Goal: Find specific page/section: Find specific page/section

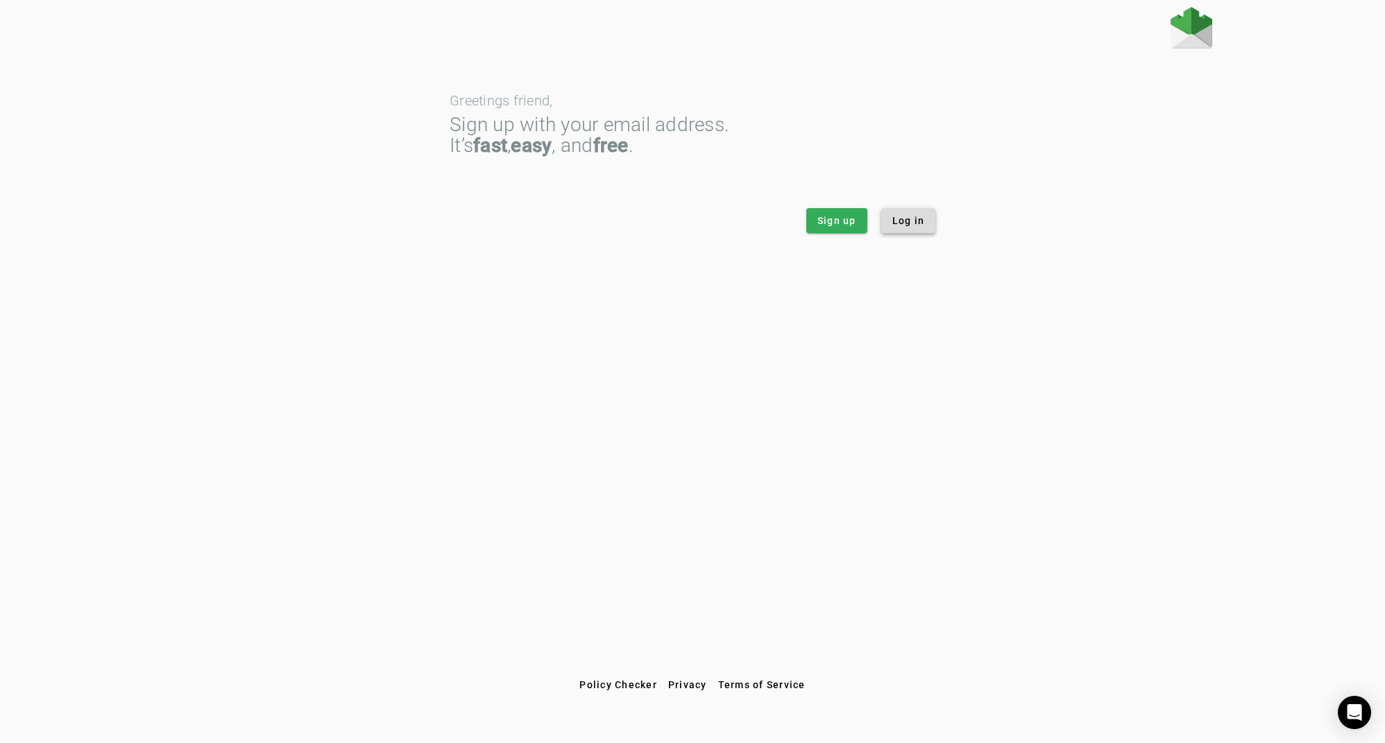
click at [919, 223] on span "Log in" at bounding box center [908, 221] width 33 height 14
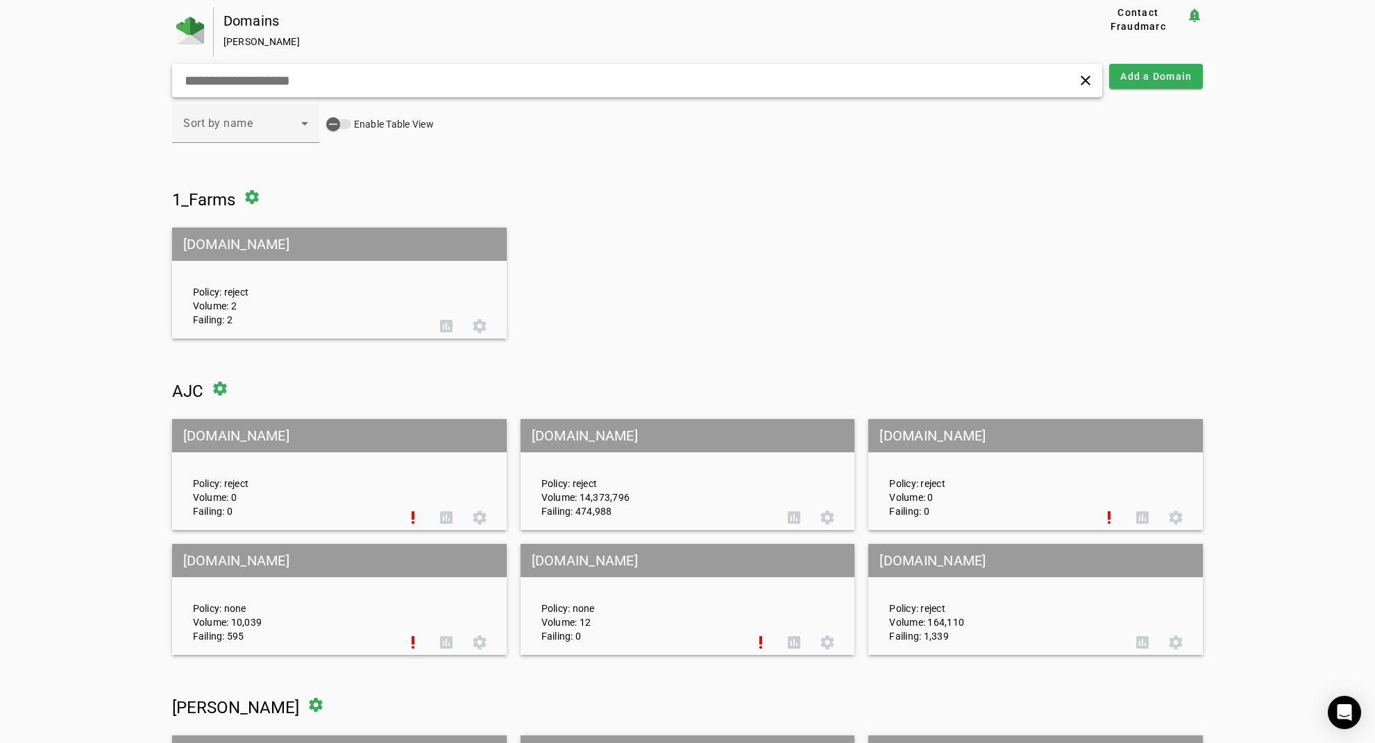
click at [293, 78] on input "text" at bounding box center [438, 80] width 511 height 17
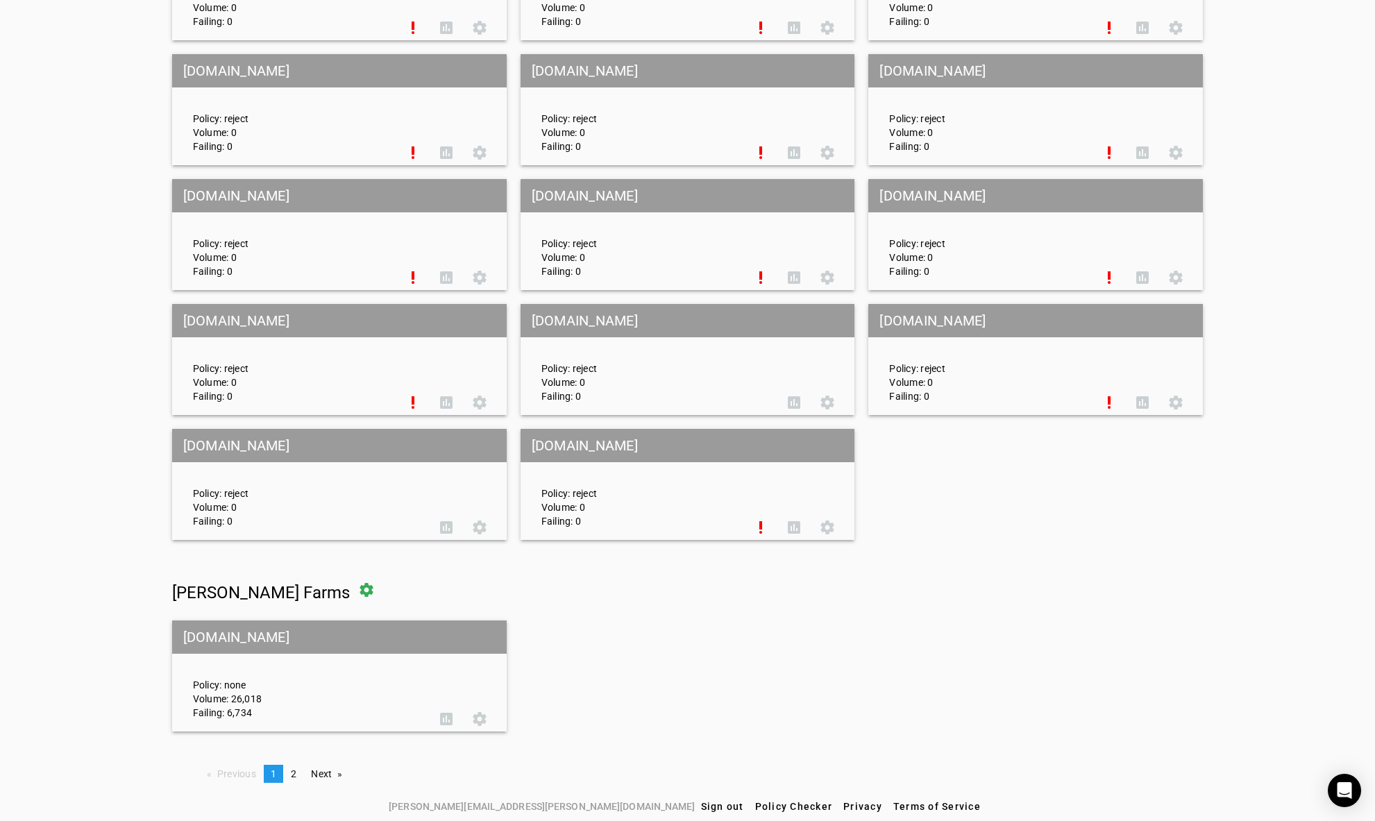
scroll to position [6371, 0]
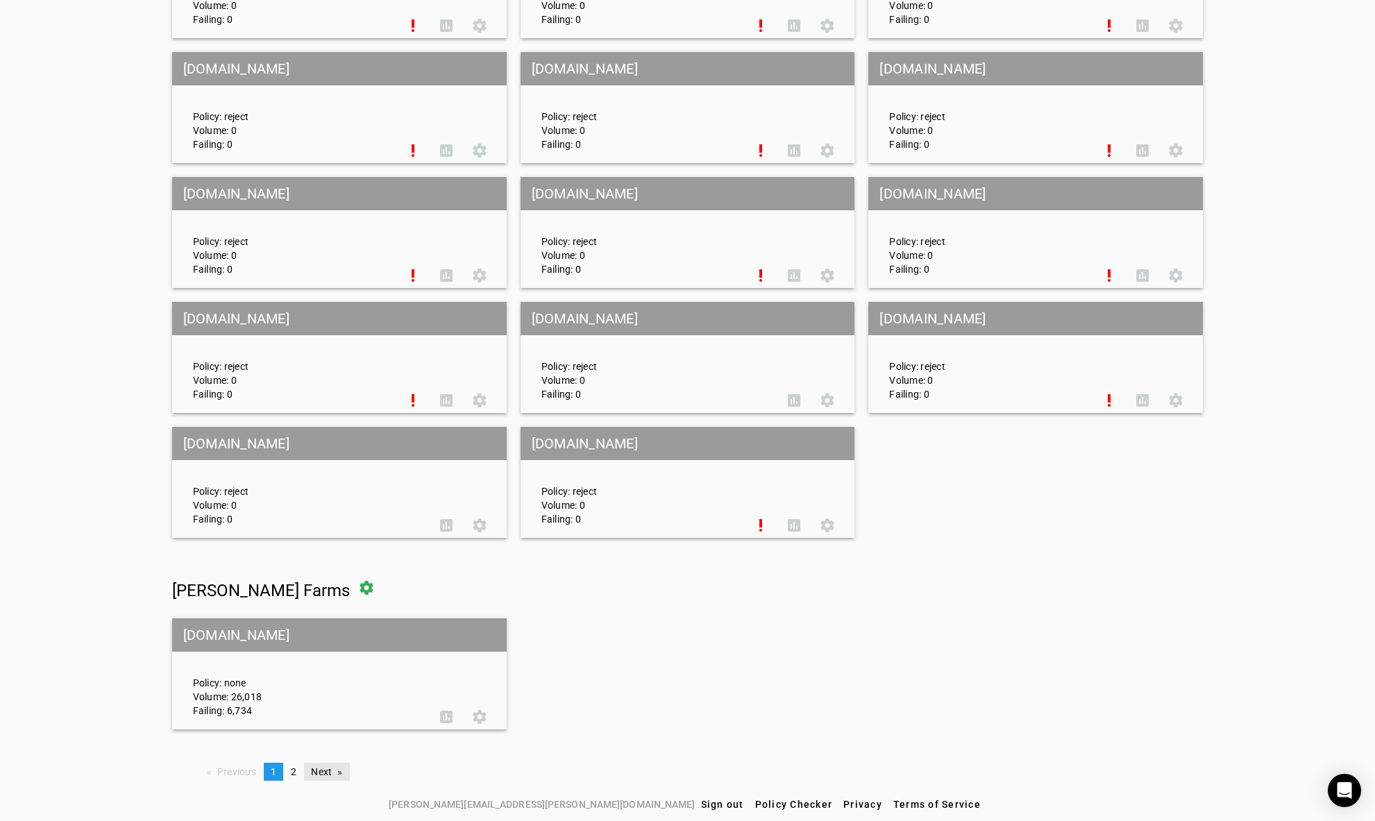
click at [322, 743] on link "Next page" at bounding box center [326, 772] width 45 height 18
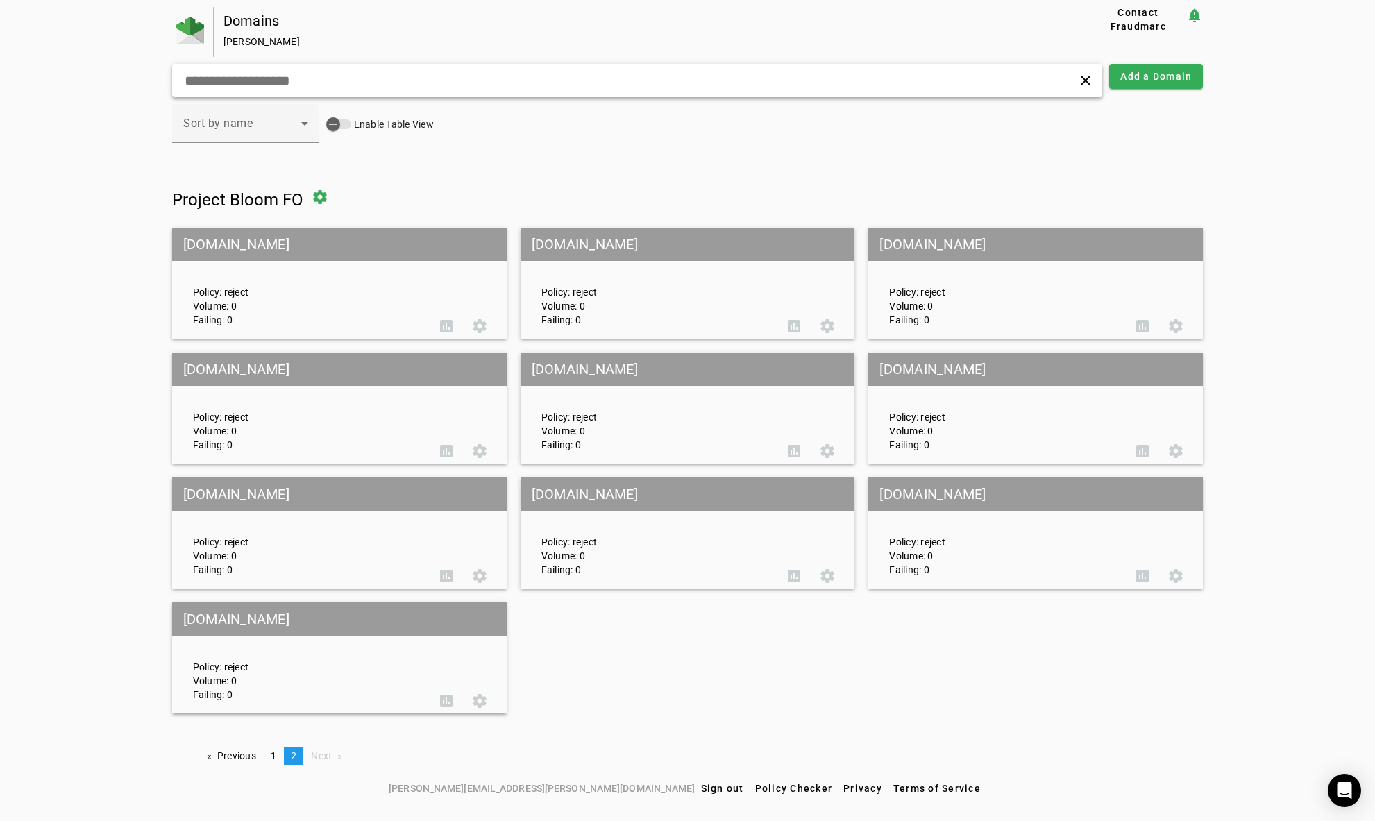
scroll to position [0, 0]
click at [235, 743] on link "Previous page" at bounding box center [232, 756] width 63 height 18
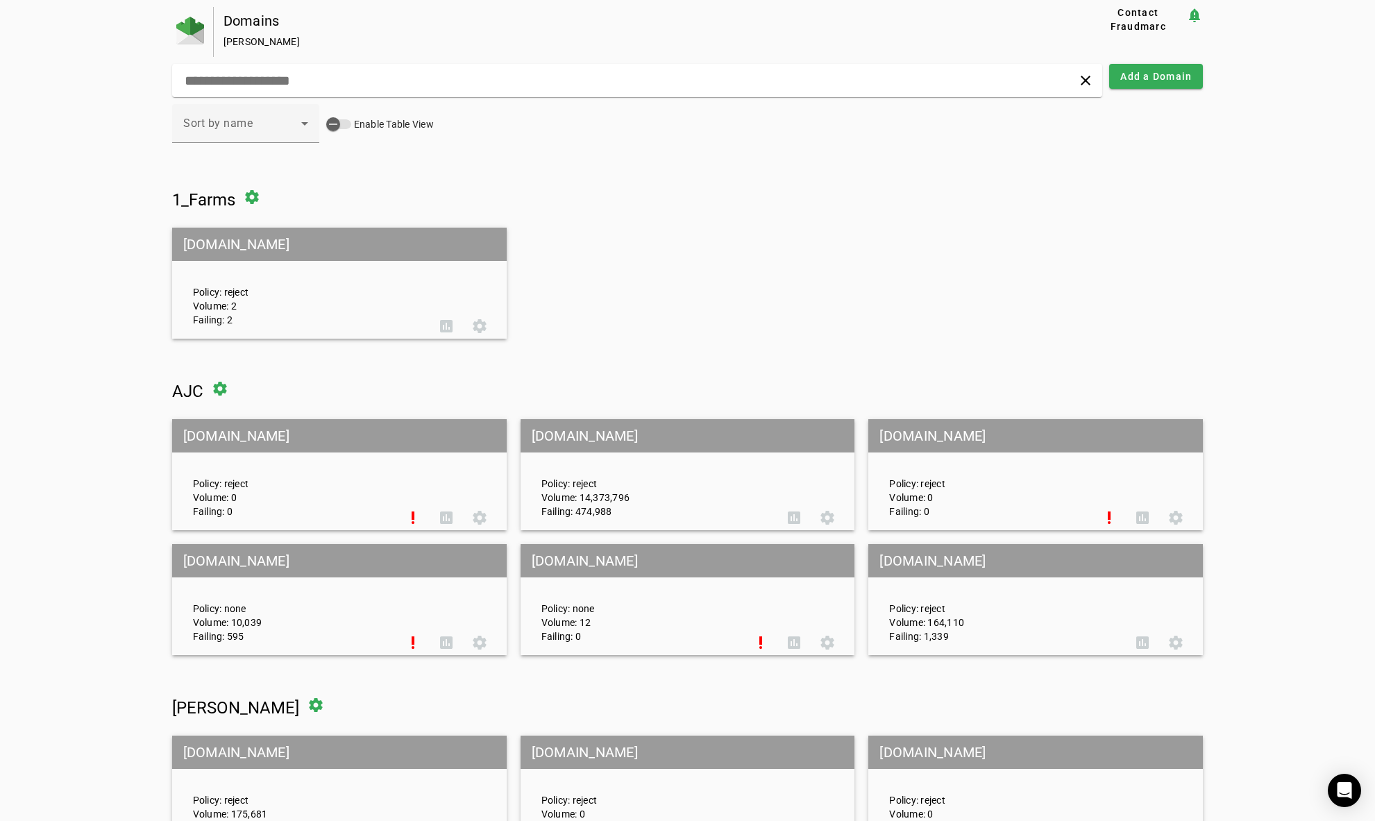
click at [636, 259] on mat-grid-list "[DOMAIN_NAME] Policy: reject Volume: 2 Failing: 2 assessment settings" at bounding box center [687, 283] width 1031 height 111
